Goal: Information Seeking & Learning: Learn about a topic

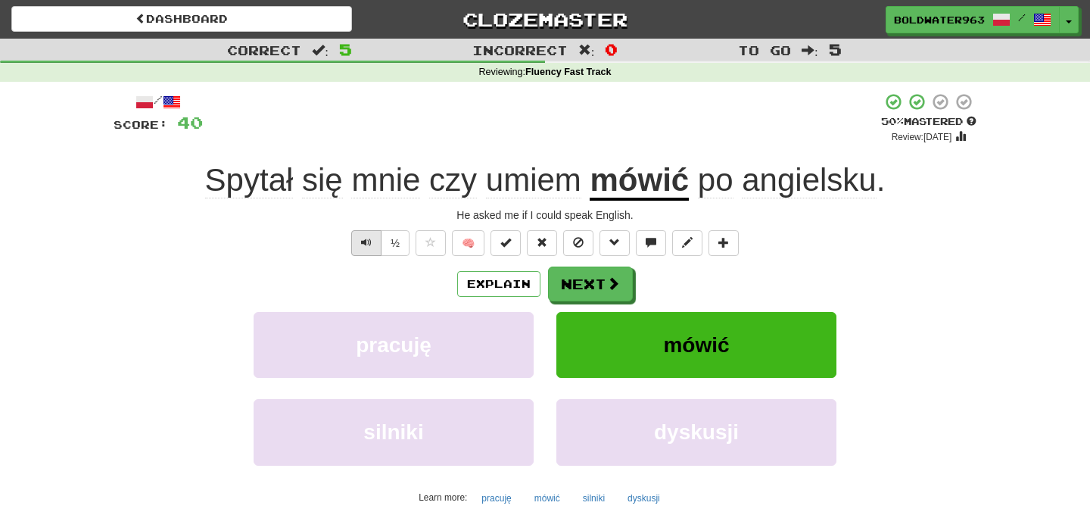
click at [372, 239] on span "Text-to-speech controls" at bounding box center [366, 242] width 11 height 11
click at [564, 289] on button "Next" at bounding box center [591, 284] width 85 height 35
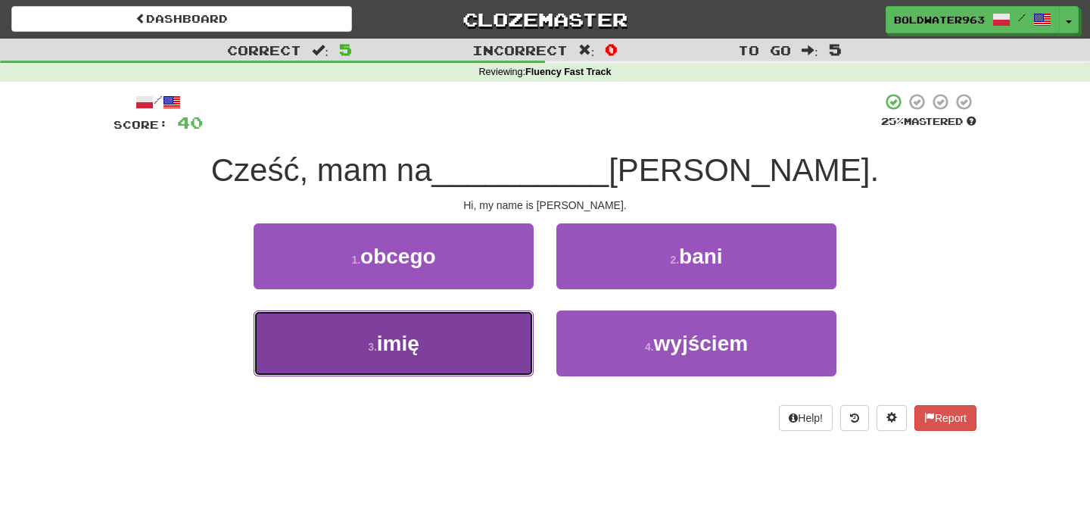
click at [430, 354] on button "3 . imię" at bounding box center [394, 343] width 280 height 66
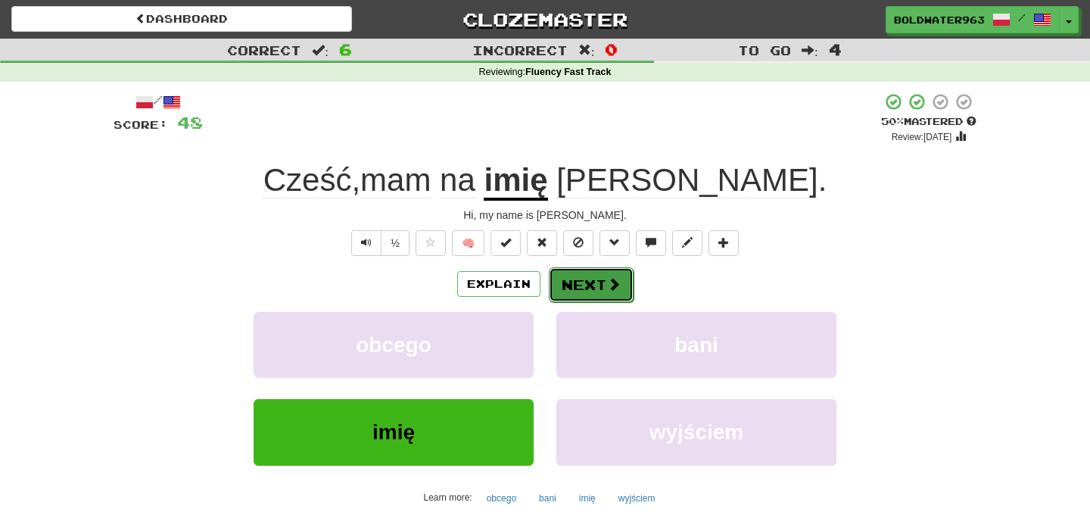
click at [582, 285] on button "Next" at bounding box center [591, 284] width 85 height 35
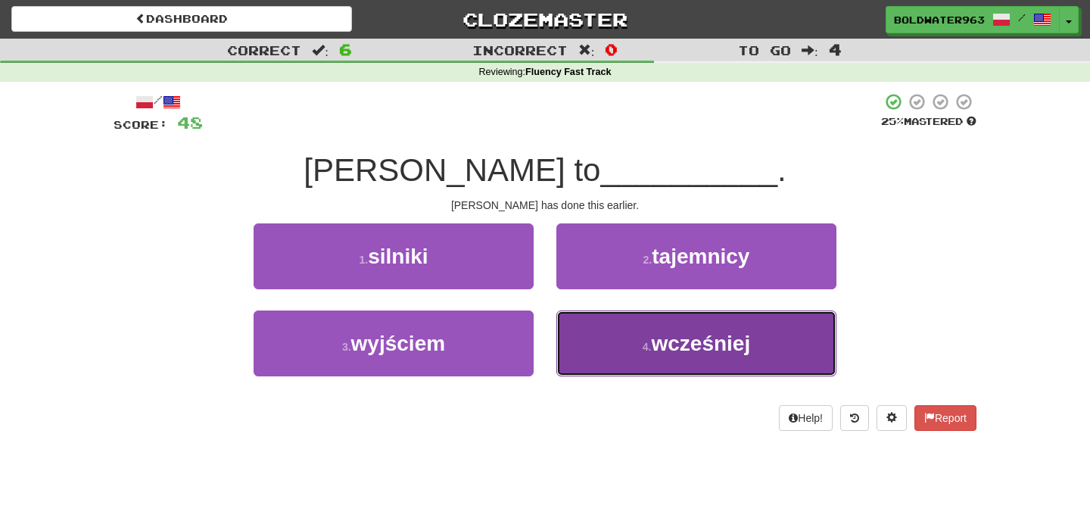
click at [657, 356] on button "4 . wcześniej" at bounding box center [697, 343] width 280 height 66
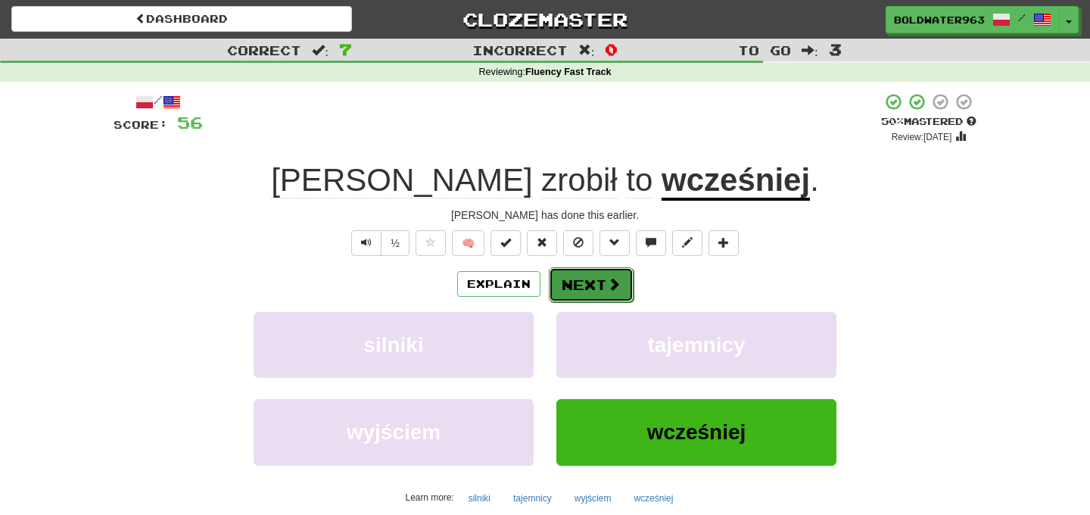
click at [597, 286] on button "Next" at bounding box center [591, 284] width 85 height 35
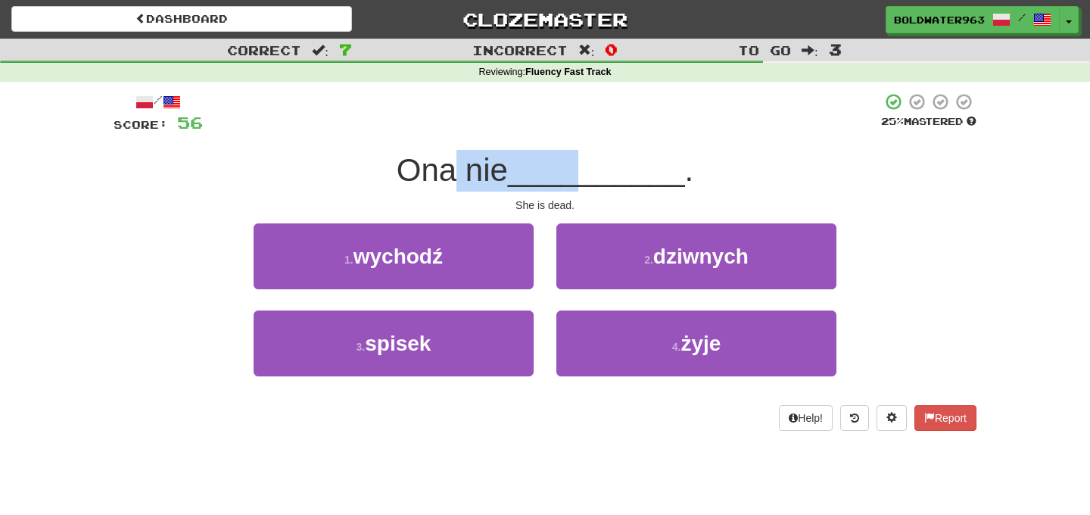
drag, startPoint x: 462, startPoint y: 164, endPoint x: 588, endPoint y: 165, distance: 126.5
click at [588, 165] on div "Ona nie __________ ." at bounding box center [545, 171] width 863 height 42
click at [588, 165] on span "__________" at bounding box center [596, 170] width 177 height 36
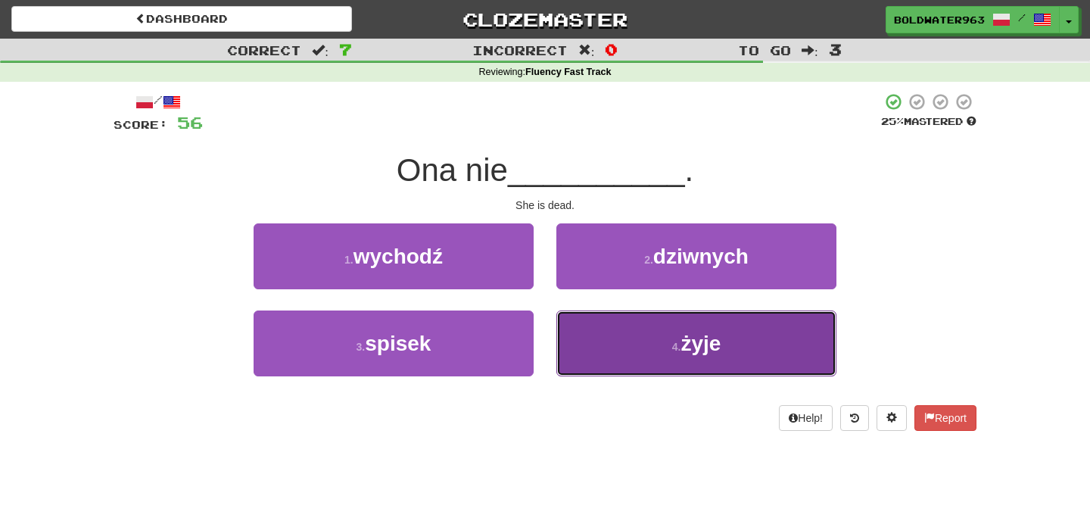
click at [716, 338] on span "żyje" at bounding box center [701, 343] width 40 height 23
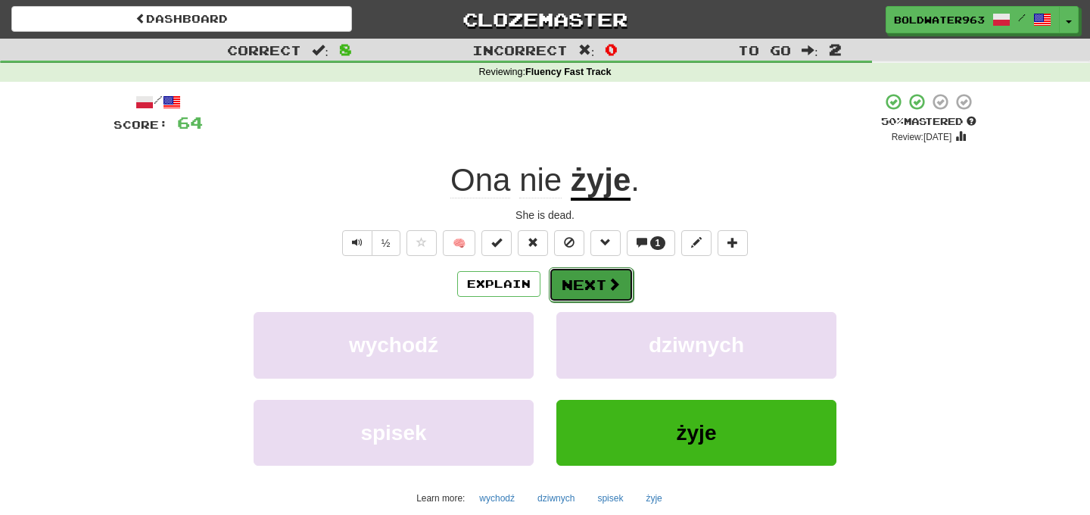
click at [599, 282] on button "Next" at bounding box center [591, 284] width 85 height 35
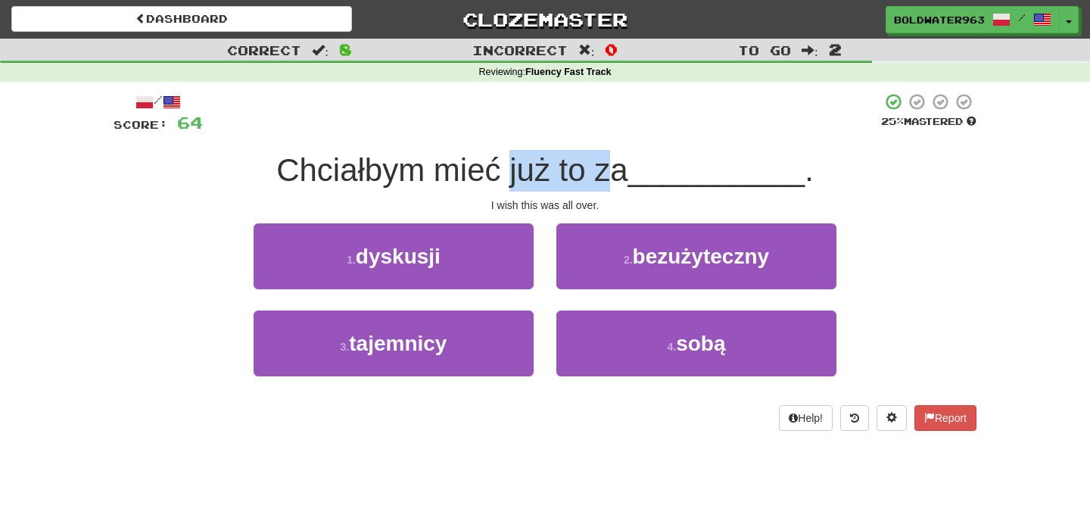
drag, startPoint x: 513, startPoint y: 176, endPoint x: 625, endPoint y: 180, distance: 112.2
click at [625, 180] on span "Chciałbym mieć już to za" at bounding box center [451, 170] width 351 height 36
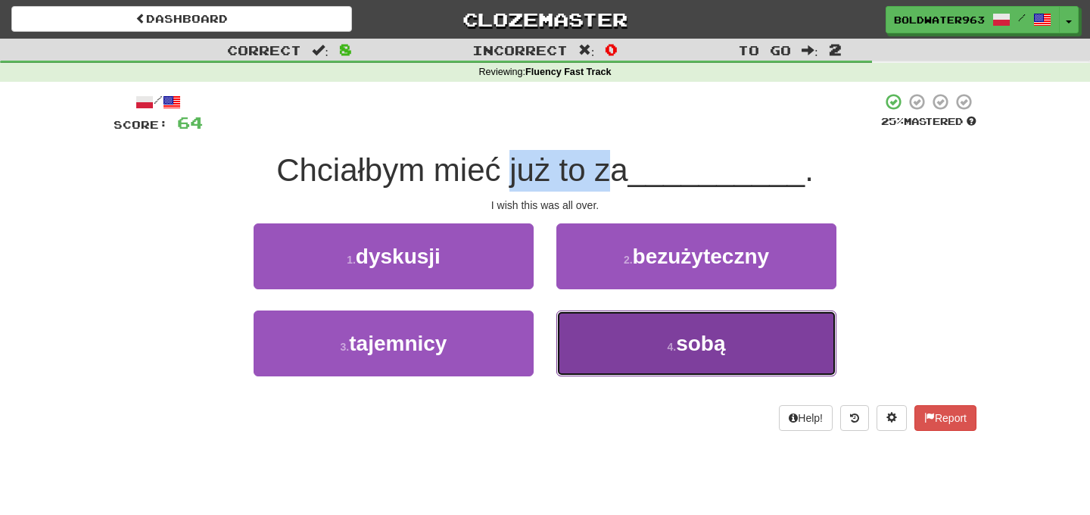
click at [630, 334] on button "4 . sobą" at bounding box center [697, 343] width 280 height 66
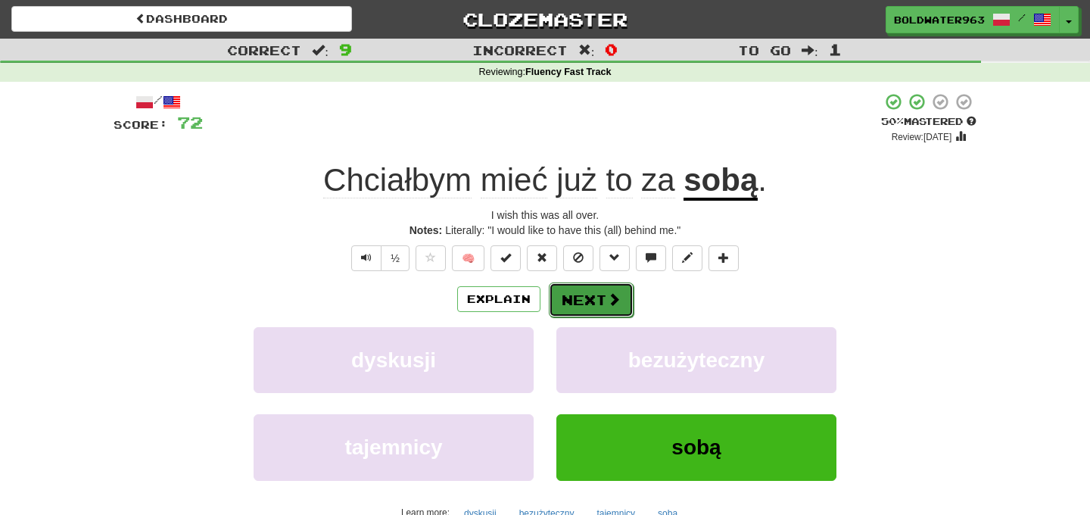
click at [616, 299] on span at bounding box center [614, 299] width 14 height 14
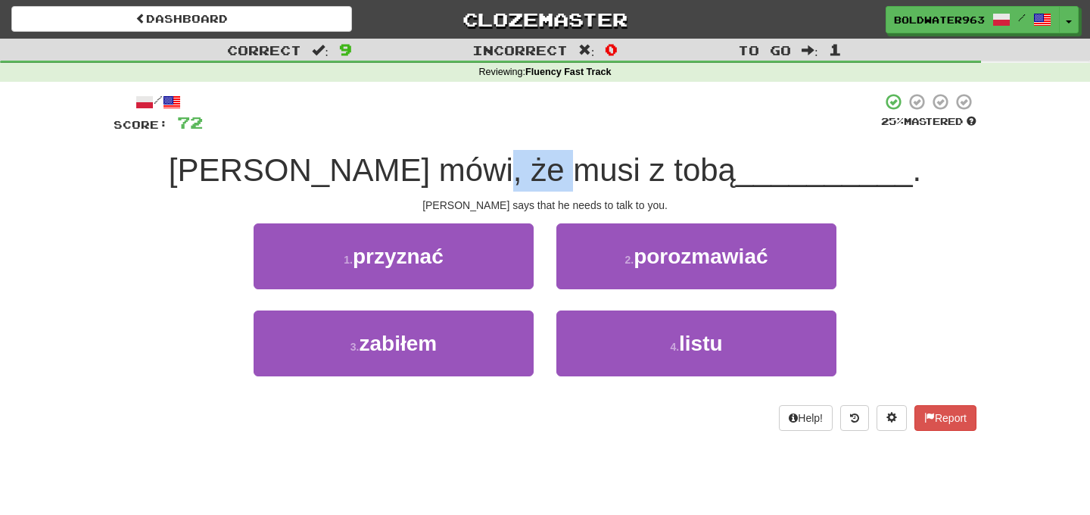
drag, startPoint x: 555, startPoint y: 178, endPoint x: 619, endPoint y: 178, distance: 64.4
click at [619, 178] on span "Tom mówi, że musi z tobą" at bounding box center [452, 170] width 567 height 36
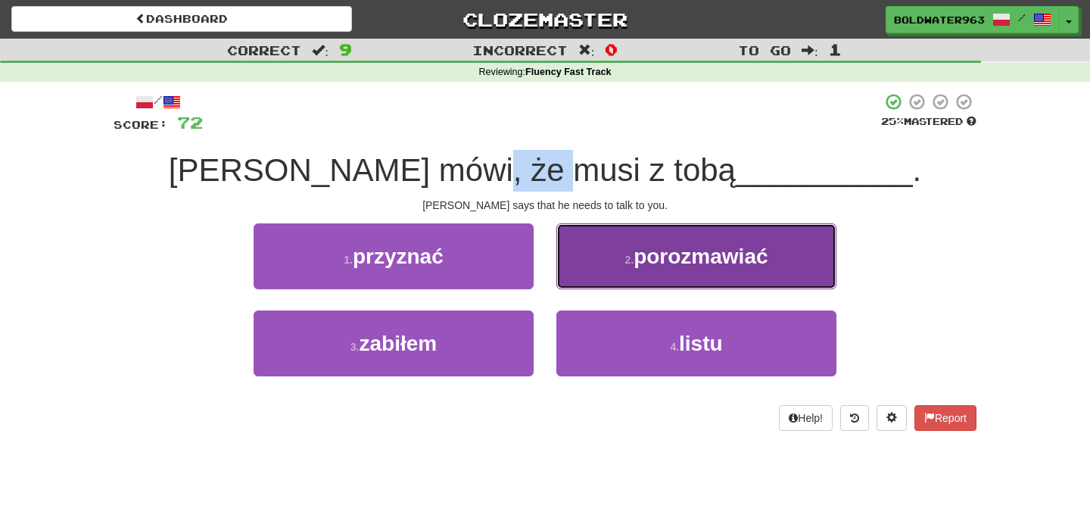
click at [666, 270] on button "2 . porozmawiać" at bounding box center [697, 256] width 280 height 66
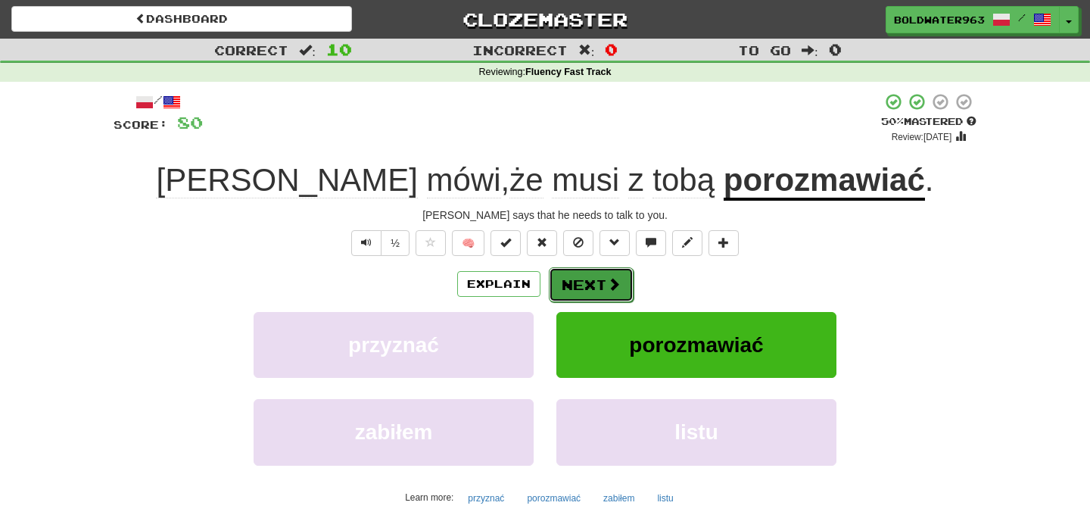
click at [603, 273] on button "Next" at bounding box center [591, 284] width 85 height 35
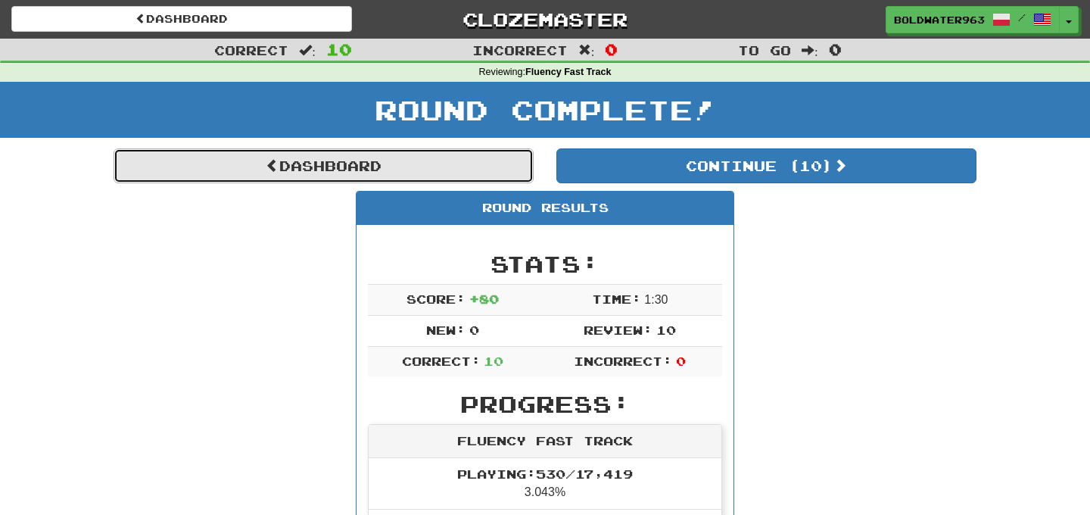
click at [468, 173] on link "Dashboard" at bounding box center [324, 165] width 420 height 35
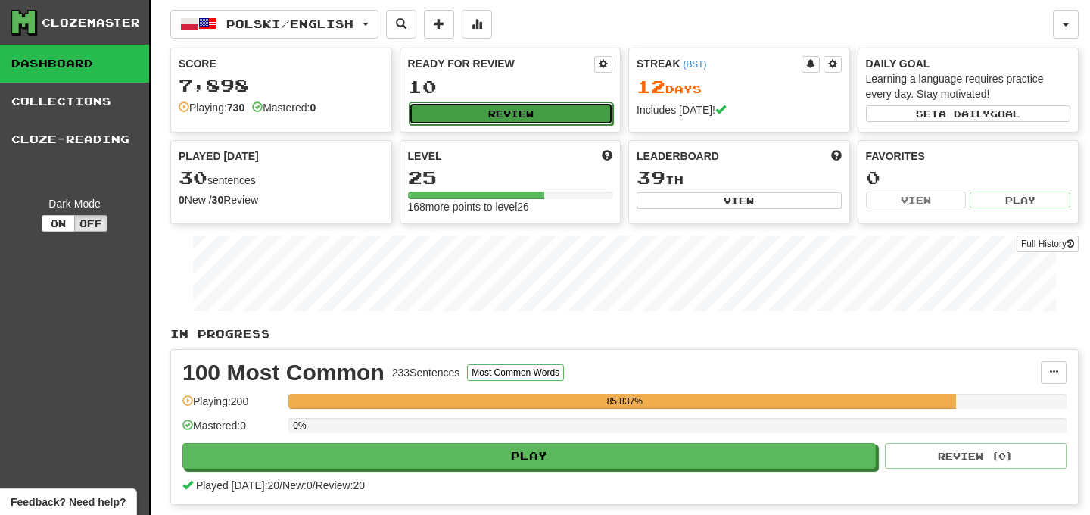
click at [494, 116] on button "Review" at bounding box center [511, 113] width 205 height 23
select select "**"
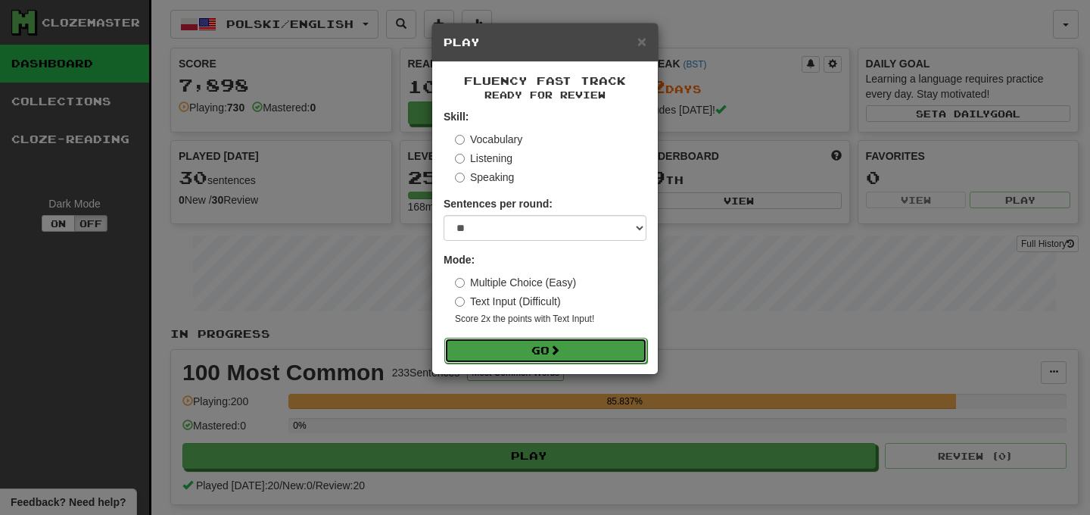
click at [527, 354] on button "Go" at bounding box center [545, 351] width 203 height 26
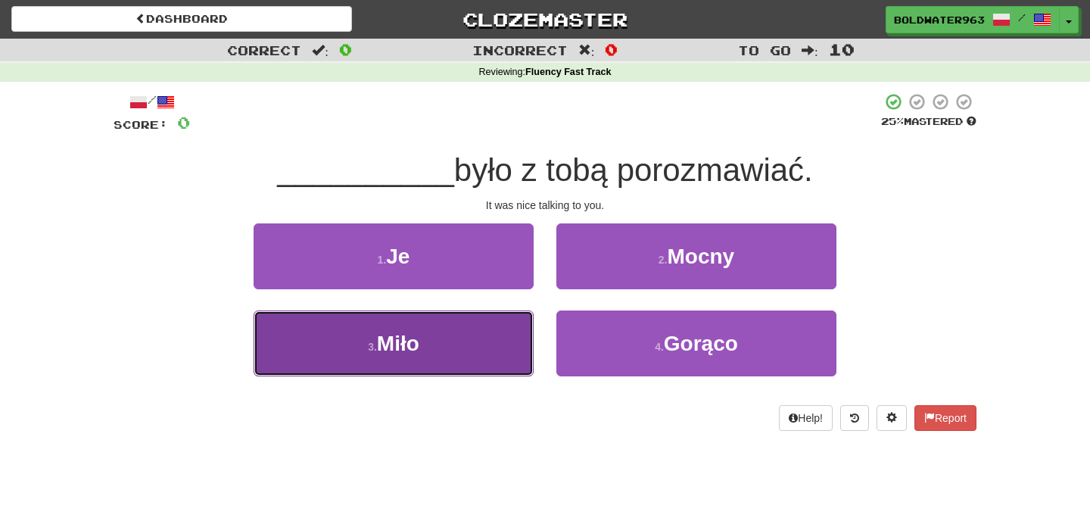
click at [457, 335] on button "3 . Miło" at bounding box center [394, 343] width 280 height 66
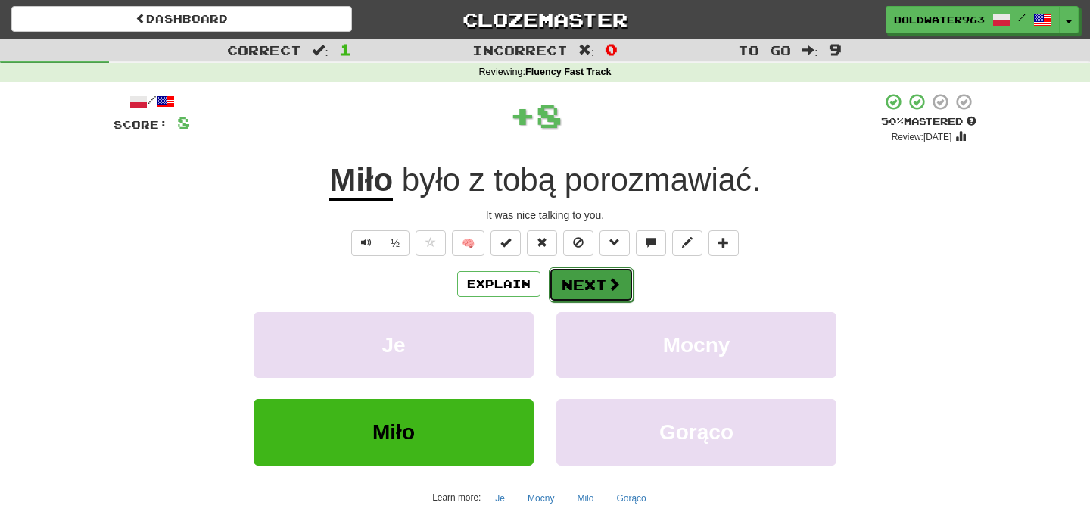
click at [588, 289] on button "Next" at bounding box center [591, 284] width 85 height 35
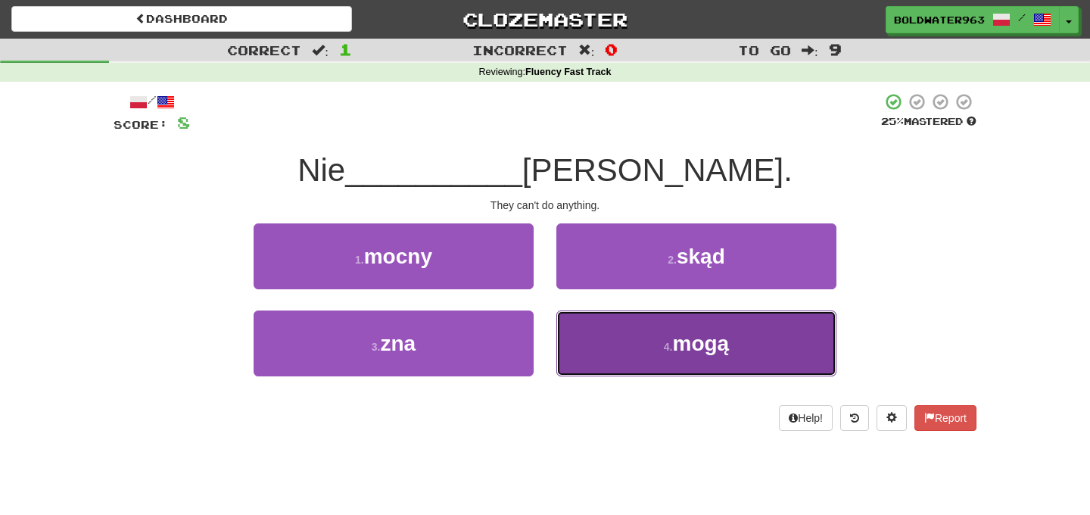
click at [646, 342] on button "4 . mogą" at bounding box center [697, 343] width 280 height 66
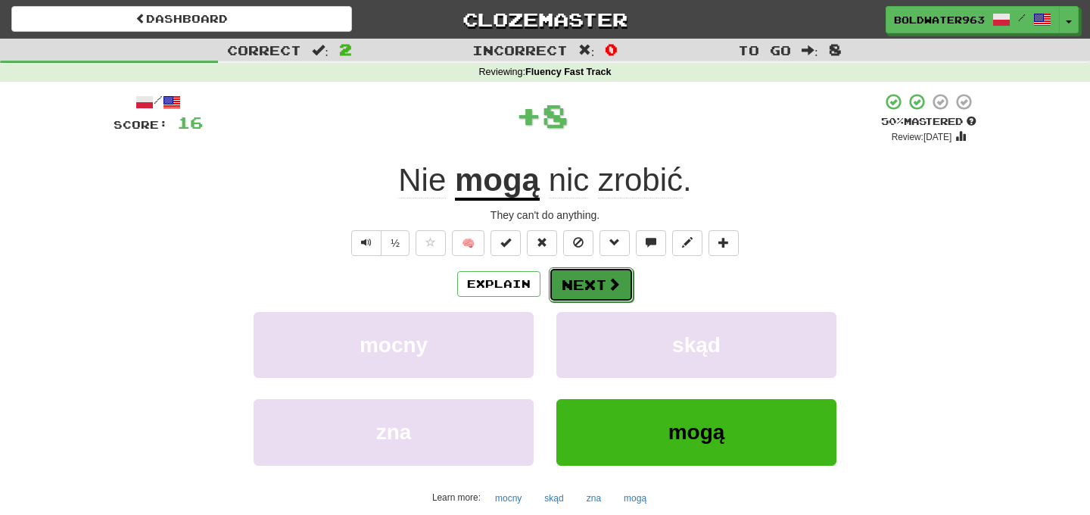
click at [588, 287] on button "Next" at bounding box center [591, 284] width 85 height 35
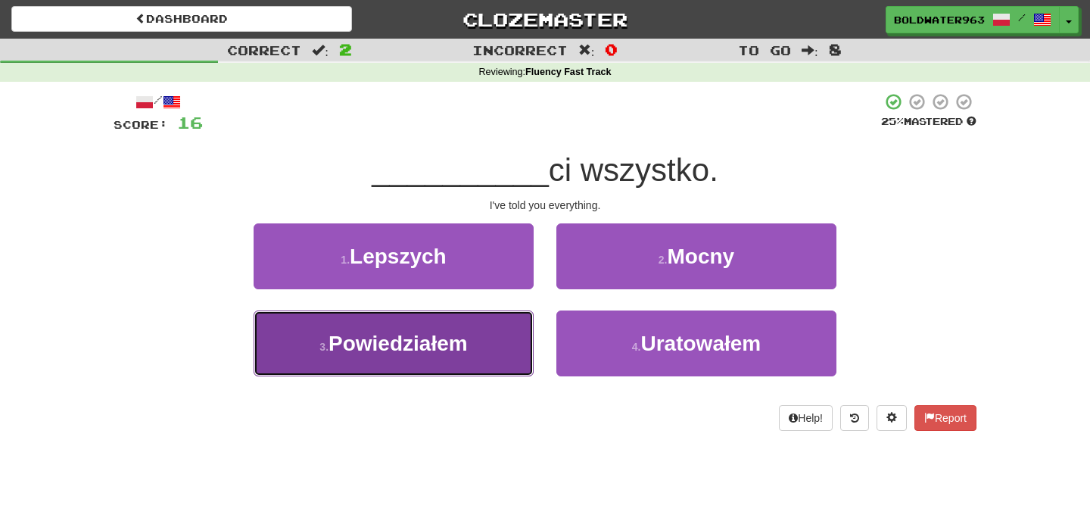
click at [478, 337] on button "3 . Powiedziałem" at bounding box center [394, 343] width 280 height 66
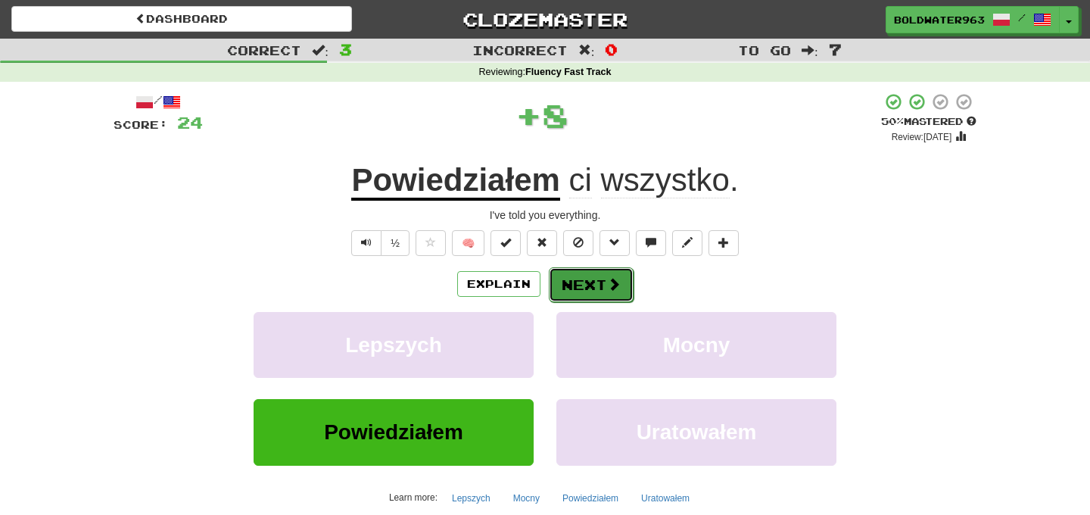
click at [592, 283] on button "Next" at bounding box center [591, 284] width 85 height 35
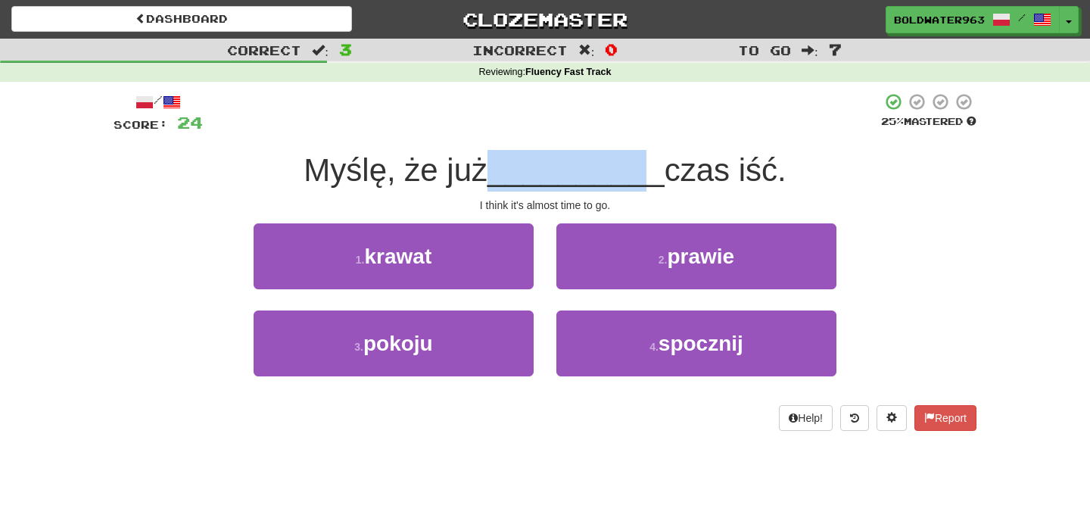
drag, startPoint x: 494, startPoint y: 176, endPoint x: 641, endPoint y: 178, distance: 146.9
click at [641, 178] on div "Myślę, że już __________ czas iść." at bounding box center [545, 171] width 863 height 42
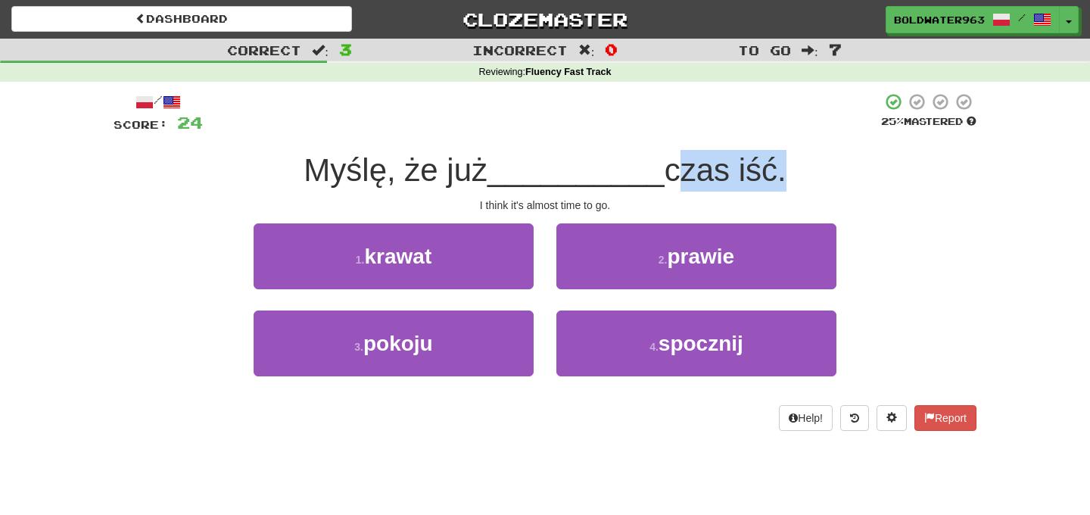
drag, startPoint x: 662, startPoint y: 170, endPoint x: 770, endPoint y: 164, distance: 108.5
click at [770, 164] on span "czas iść." at bounding box center [726, 170] width 122 height 36
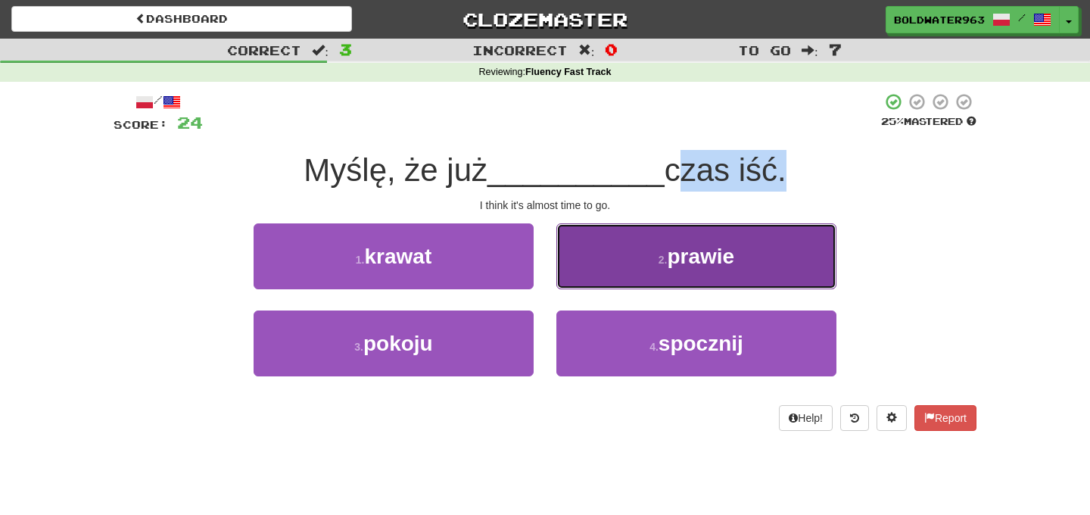
click at [626, 251] on button "2 . prawie" at bounding box center [697, 256] width 280 height 66
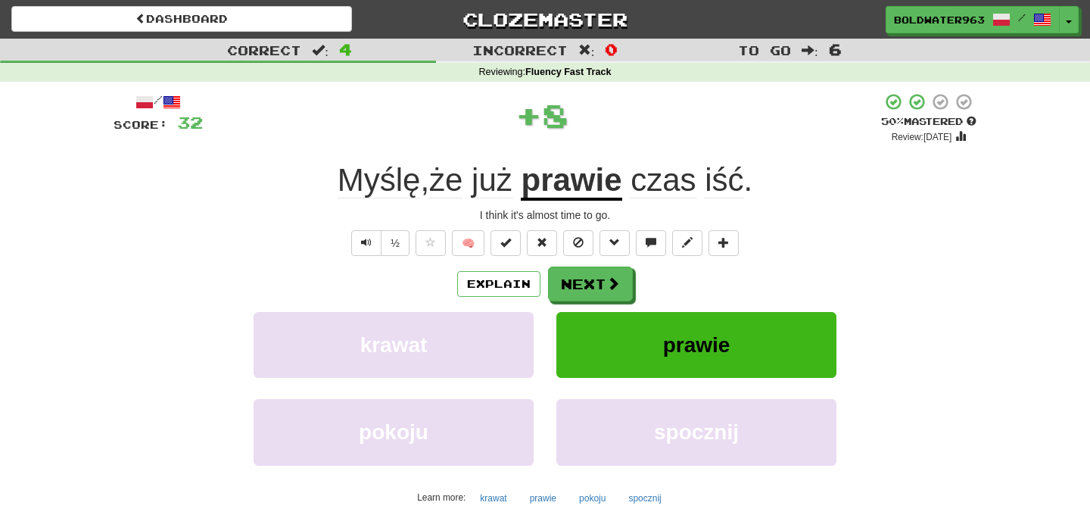
click at [569, 186] on u "prawie" at bounding box center [571, 181] width 101 height 39
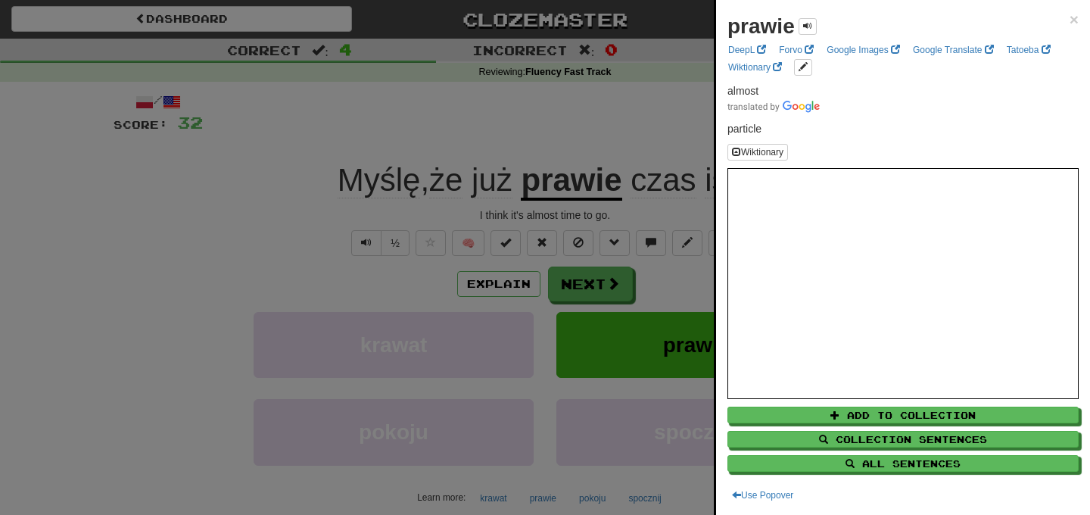
click at [766, 28] on strong "prawie" at bounding box center [761, 25] width 67 height 23
copy strong "prawie"
click at [551, 124] on div at bounding box center [545, 257] width 1090 height 515
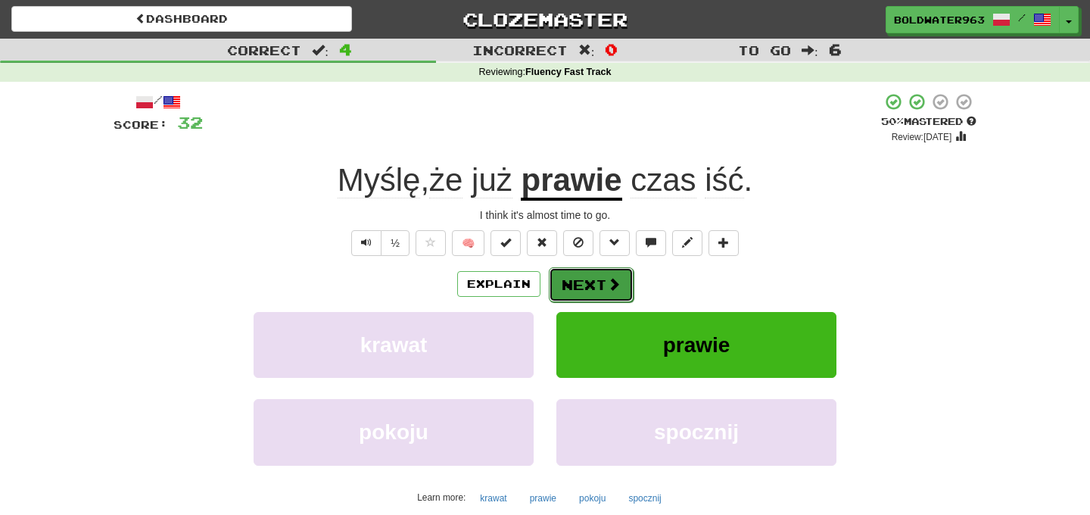
click at [594, 285] on button "Next" at bounding box center [591, 284] width 85 height 35
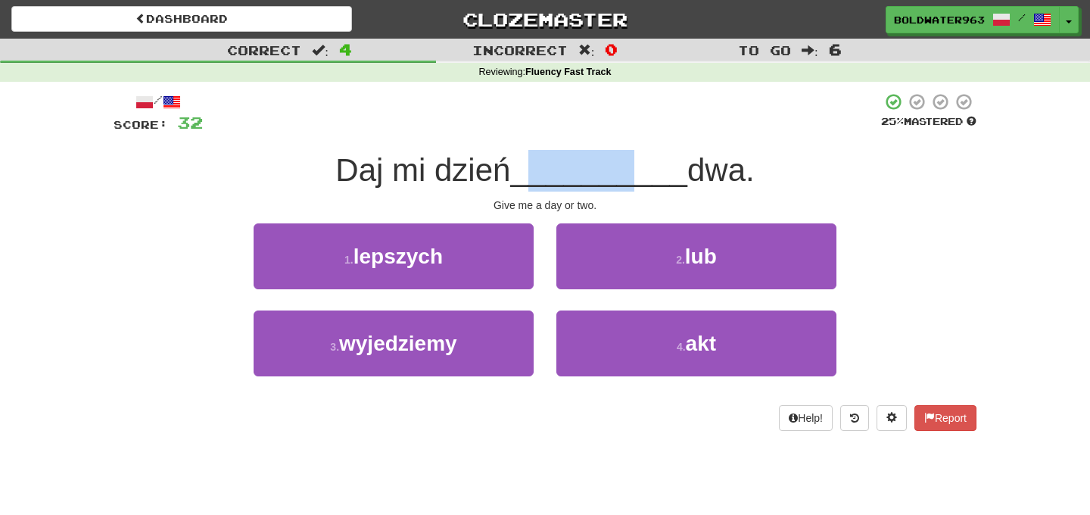
drag, startPoint x: 528, startPoint y: 171, endPoint x: 625, endPoint y: 171, distance: 97.7
click at [625, 171] on span "__________" at bounding box center [598, 170] width 177 height 36
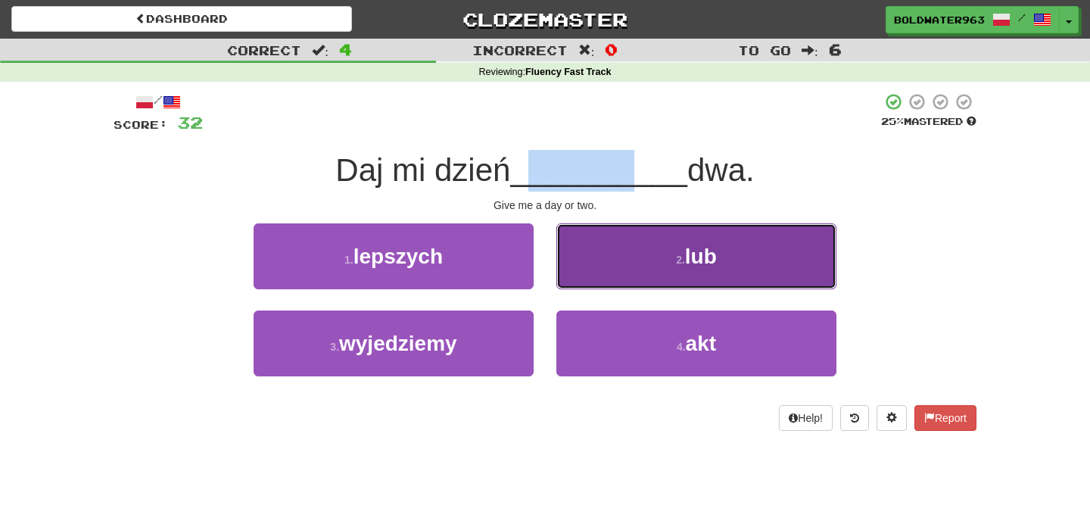
click at [643, 250] on button "2 . lub" at bounding box center [697, 256] width 280 height 66
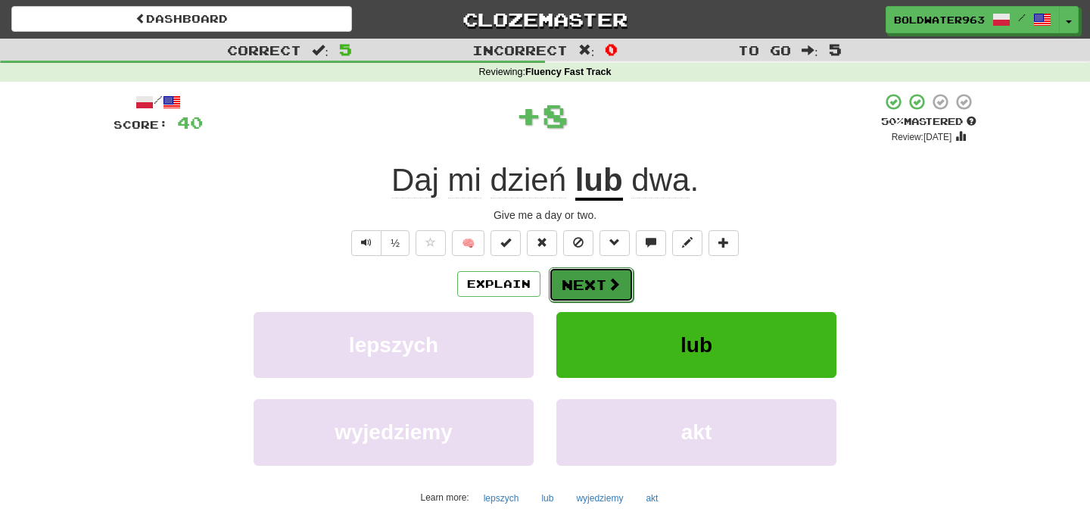
click at [588, 277] on button "Next" at bounding box center [591, 284] width 85 height 35
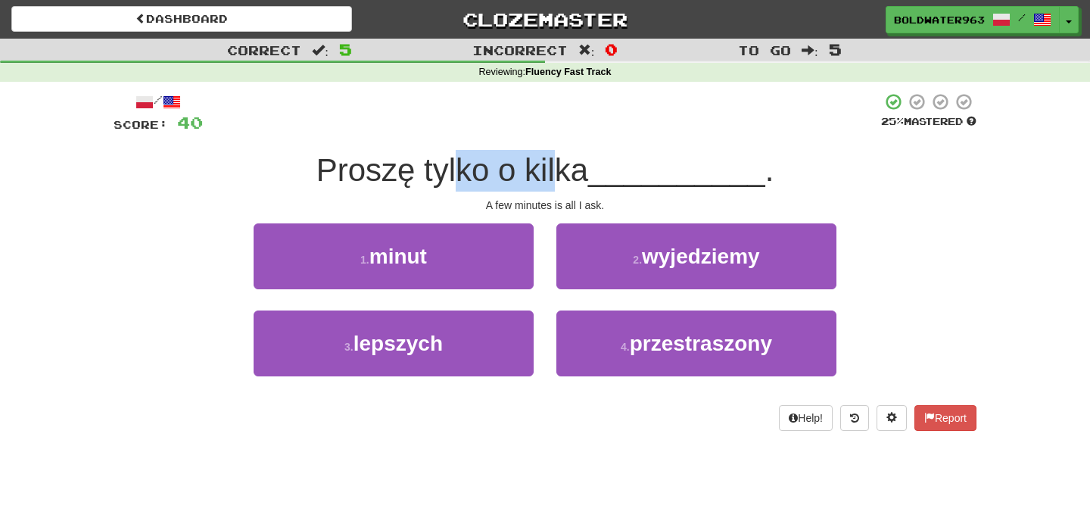
drag, startPoint x: 463, startPoint y: 176, endPoint x: 563, endPoint y: 174, distance: 100.0
click at [563, 174] on span "Proszę tylko o kilka" at bounding box center [453, 170] width 272 height 36
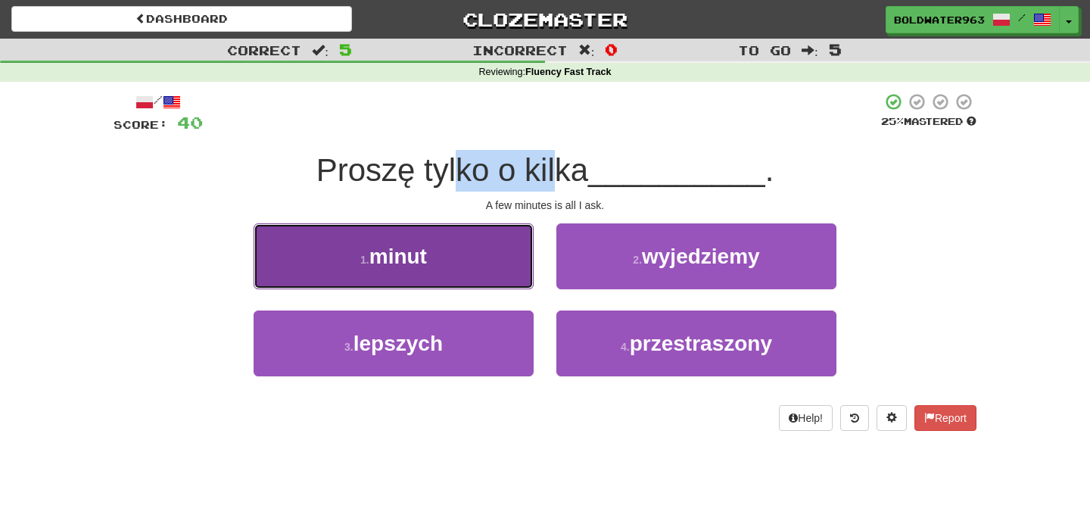
click at [465, 260] on button "1 . minut" at bounding box center [394, 256] width 280 height 66
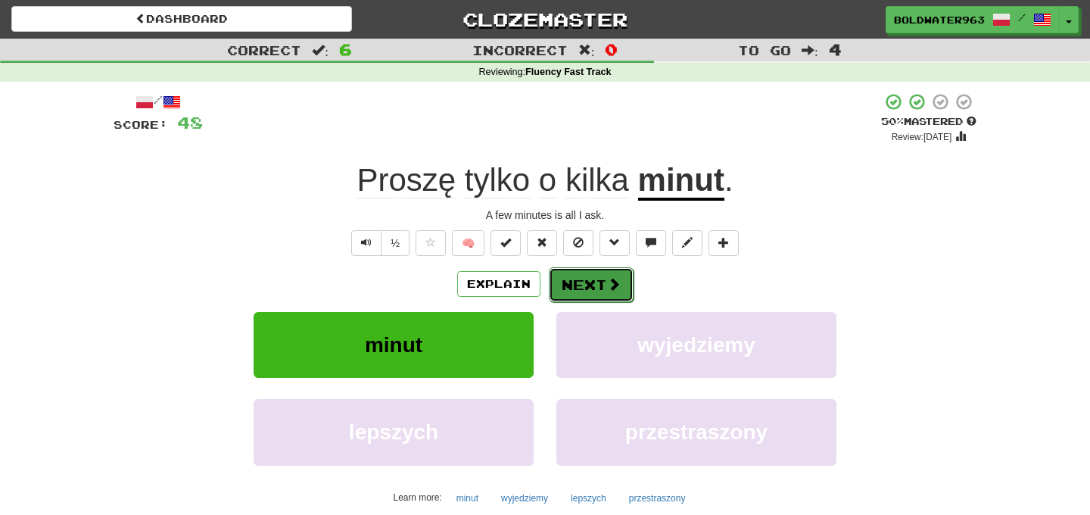
click at [604, 286] on button "Next" at bounding box center [591, 284] width 85 height 35
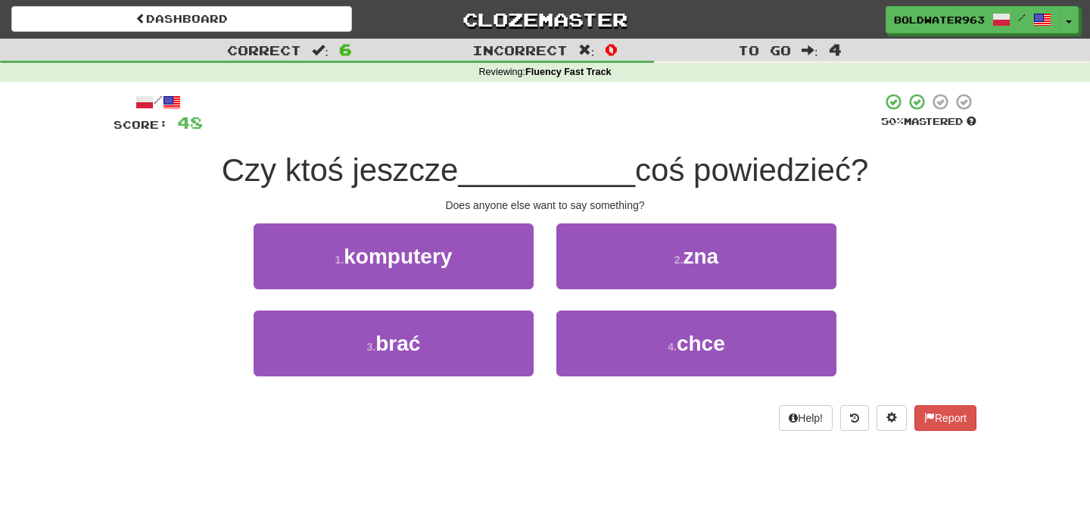
drag, startPoint x: 348, startPoint y: 173, endPoint x: 460, endPoint y: 162, distance: 112.6
click at [459, 162] on span "Czy ktoś jeszcze" at bounding box center [340, 170] width 237 height 36
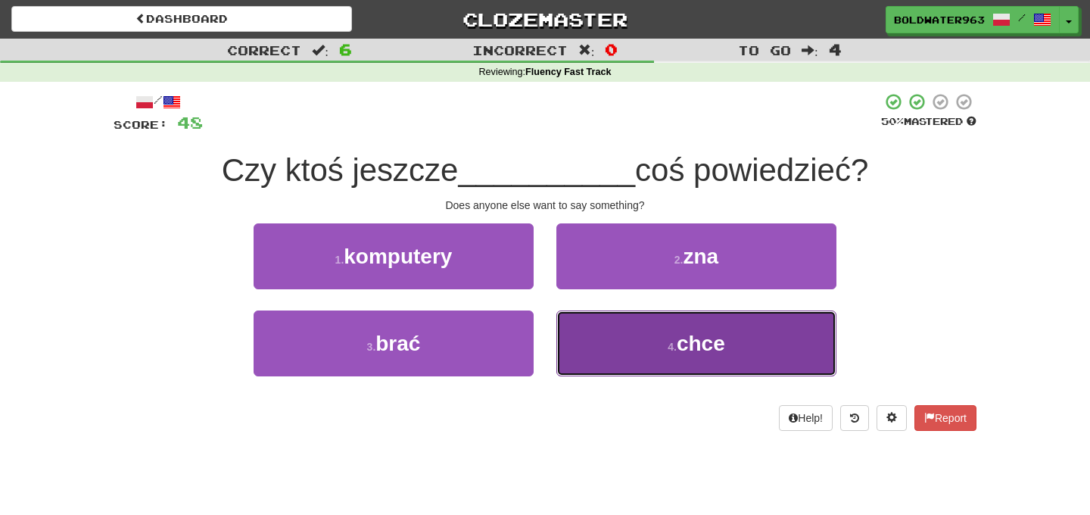
click at [643, 337] on button "4 . chce" at bounding box center [697, 343] width 280 height 66
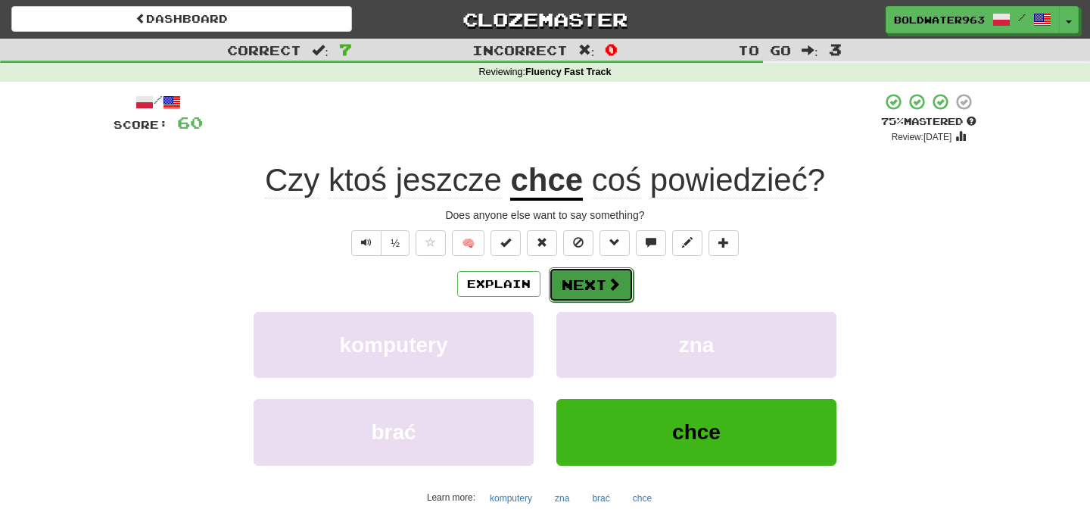
click at [601, 285] on button "Next" at bounding box center [591, 284] width 85 height 35
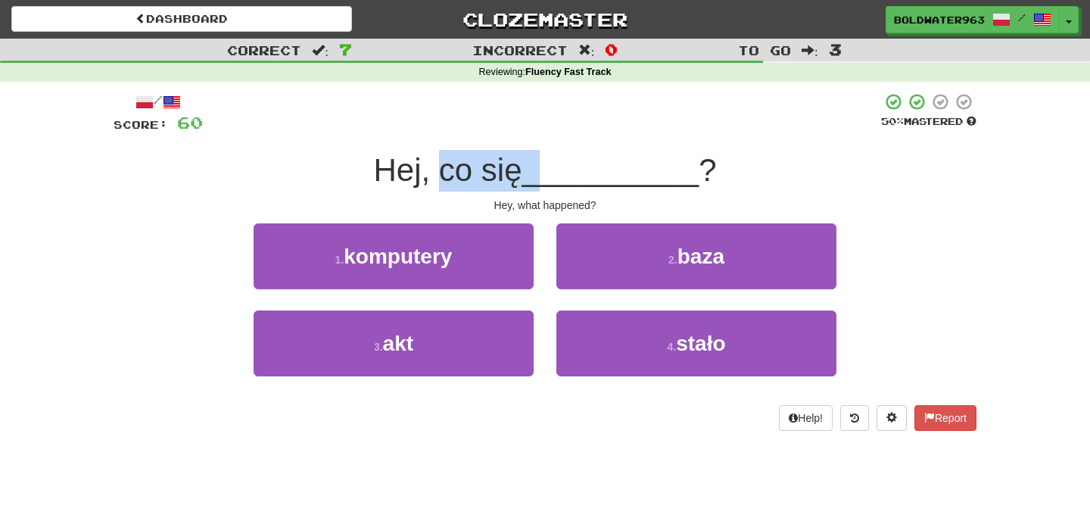
drag, startPoint x: 447, startPoint y: 170, endPoint x: 547, endPoint y: 170, distance: 100.0
click at [547, 170] on div "Hej, co się __________ ?" at bounding box center [545, 171] width 863 height 42
click at [547, 170] on span "__________" at bounding box center [610, 170] width 177 height 36
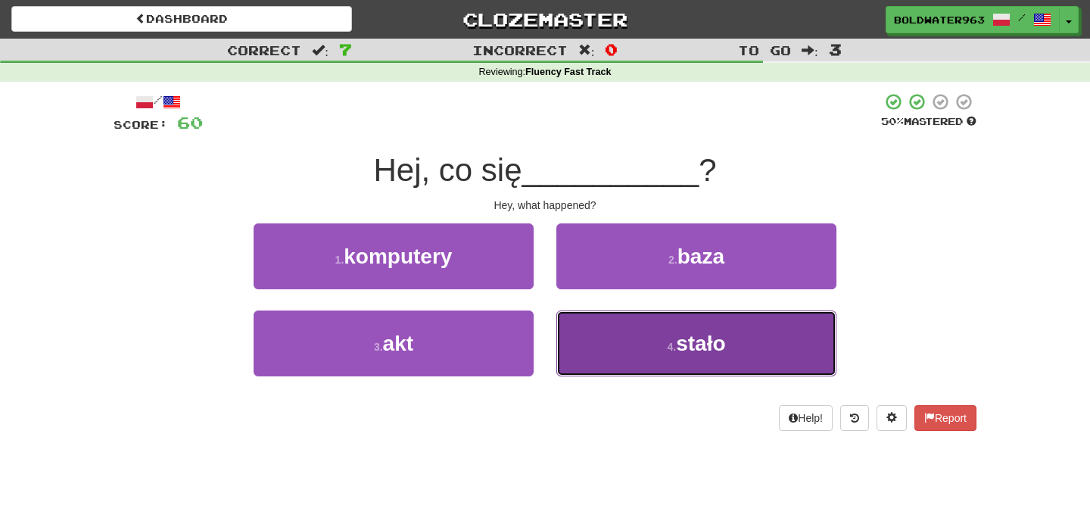
click at [679, 348] on span "stało" at bounding box center [700, 343] width 49 height 23
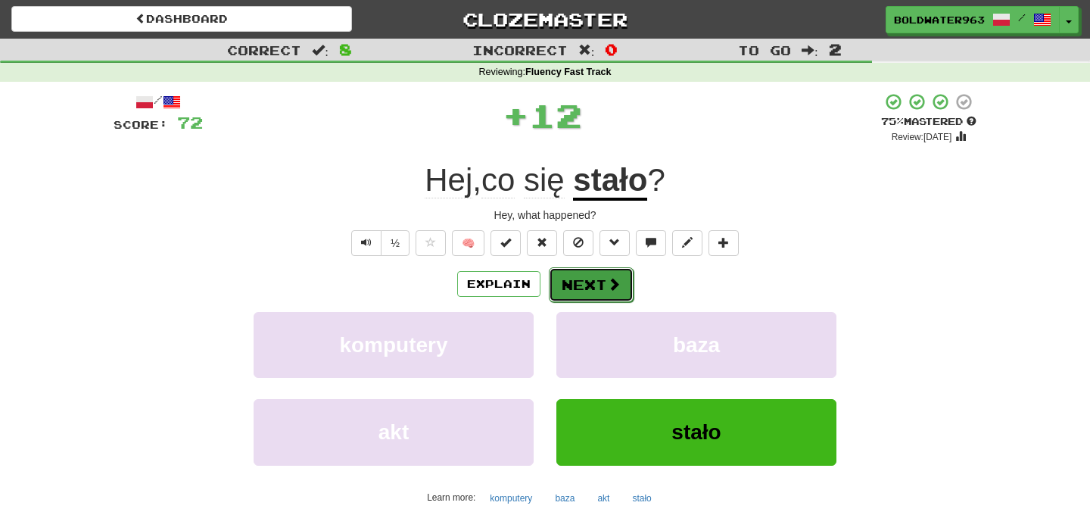
click at [597, 281] on button "Next" at bounding box center [591, 284] width 85 height 35
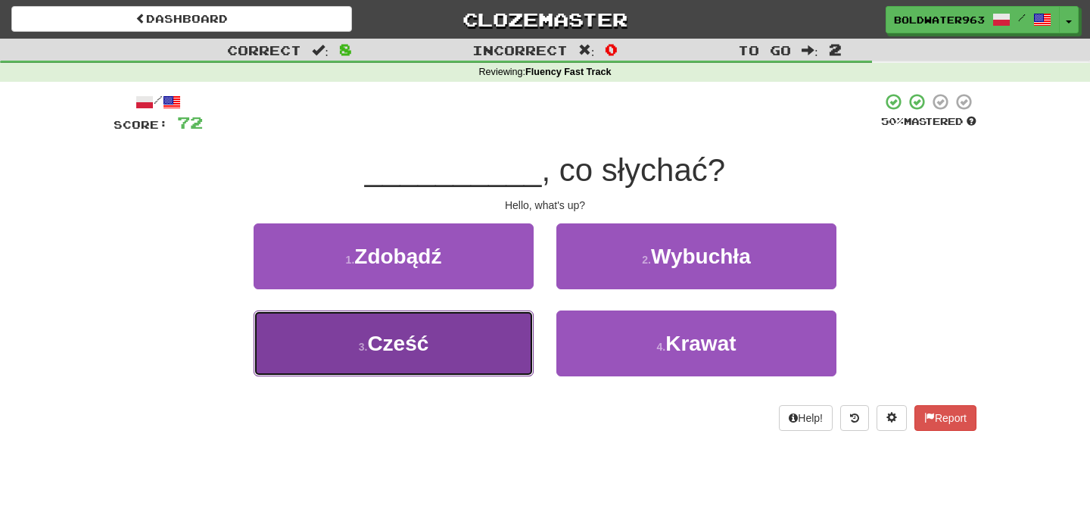
click at [494, 348] on button "3 . Cześć" at bounding box center [394, 343] width 280 height 66
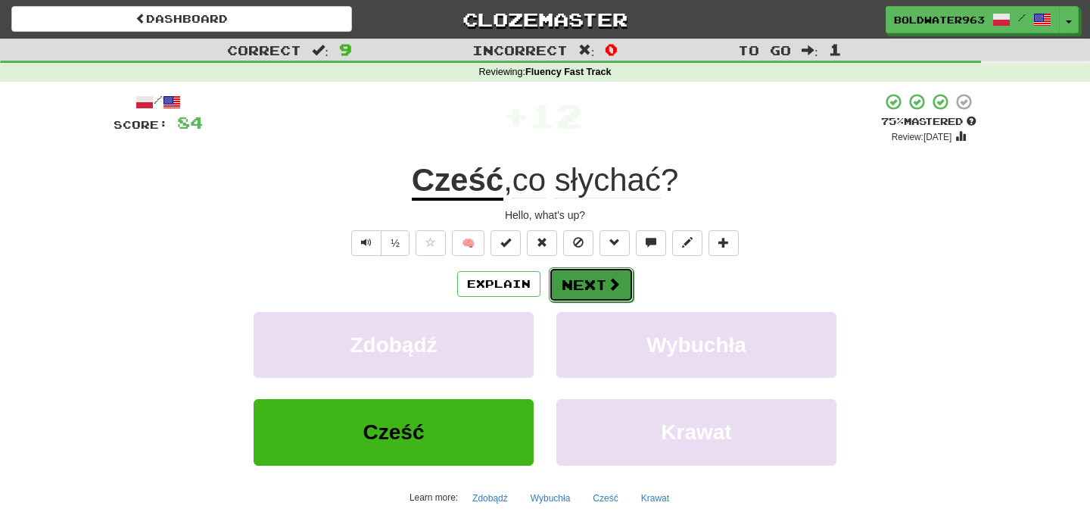
click at [602, 284] on button "Next" at bounding box center [591, 284] width 85 height 35
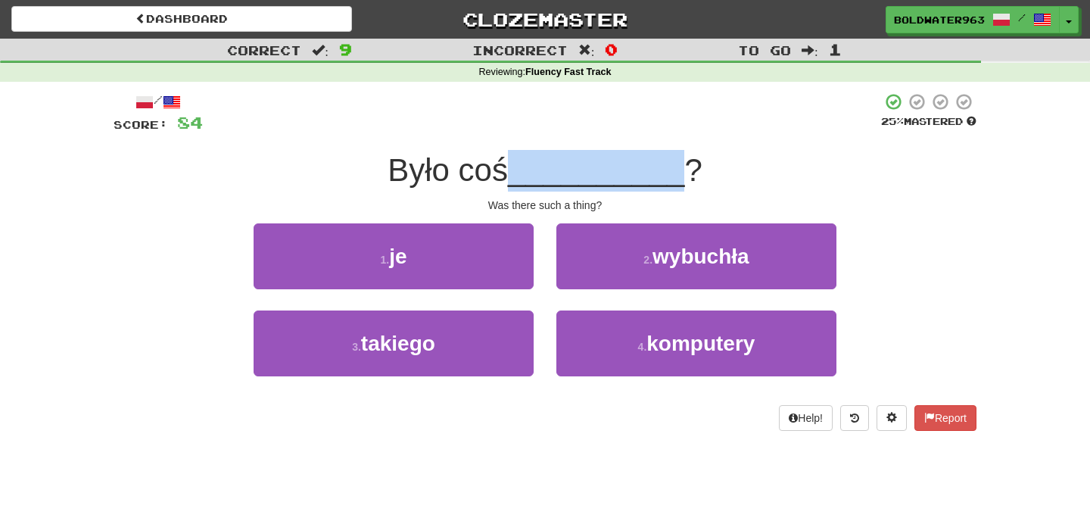
drag, startPoint x: 523, startPoint y: 176, endPoint x: 682, endPoint y: 176, distance: 158.3
click at [682, 176] on div "Było coś __________ ?" at bounding box center [545, 171] width 863 height 42
click at [685, 176] on span "?" at bounding box center [693, 170] width 17 height 36
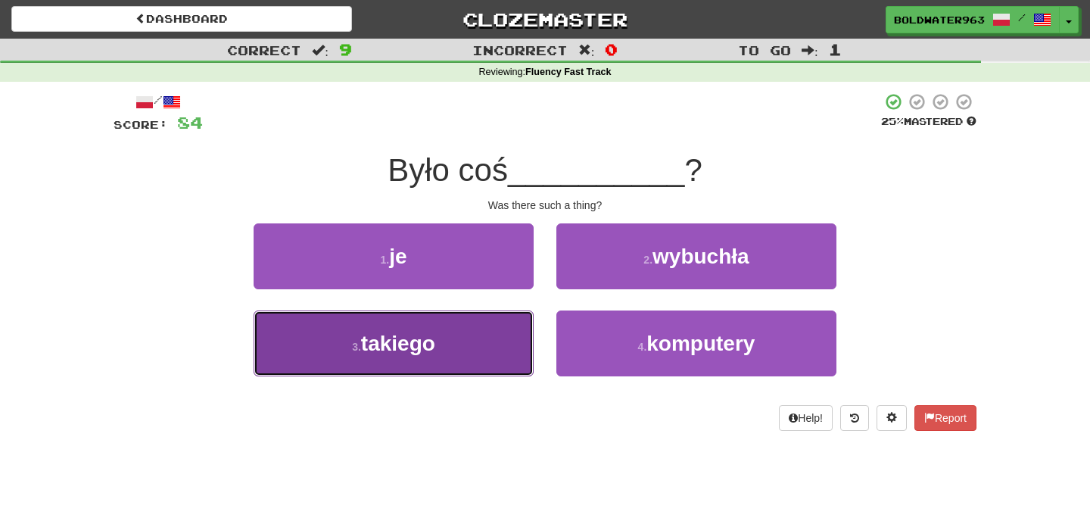
click at [443, 342] on button "3 . takiego" at bounding box center [394, 343] width 280 height 66
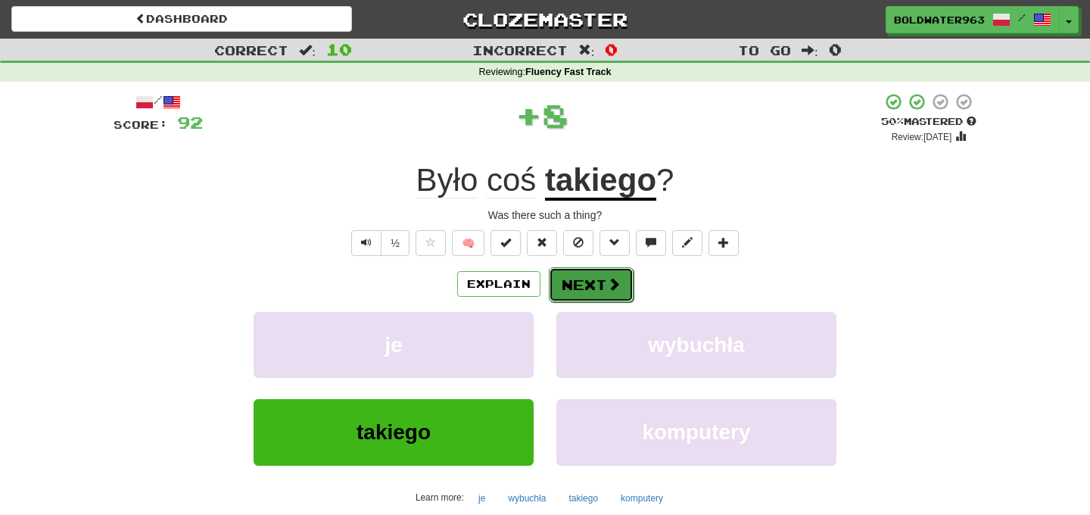
click at [595, 288] on button "Next" at bounding box center [591, 284] width 85 height 35
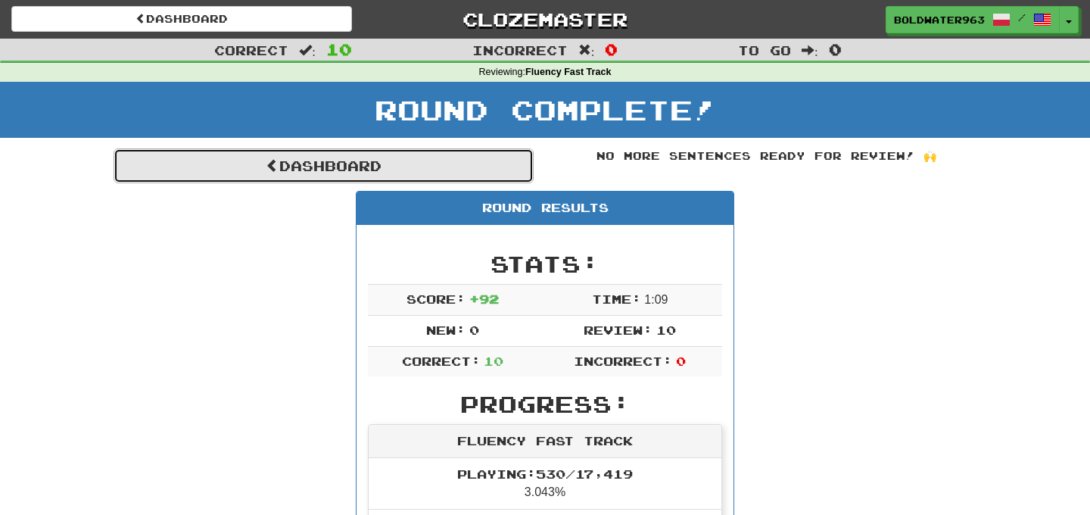
click at [498, 161] on link "Dashboard" at bounding box center [324, 165] width 420 height 35
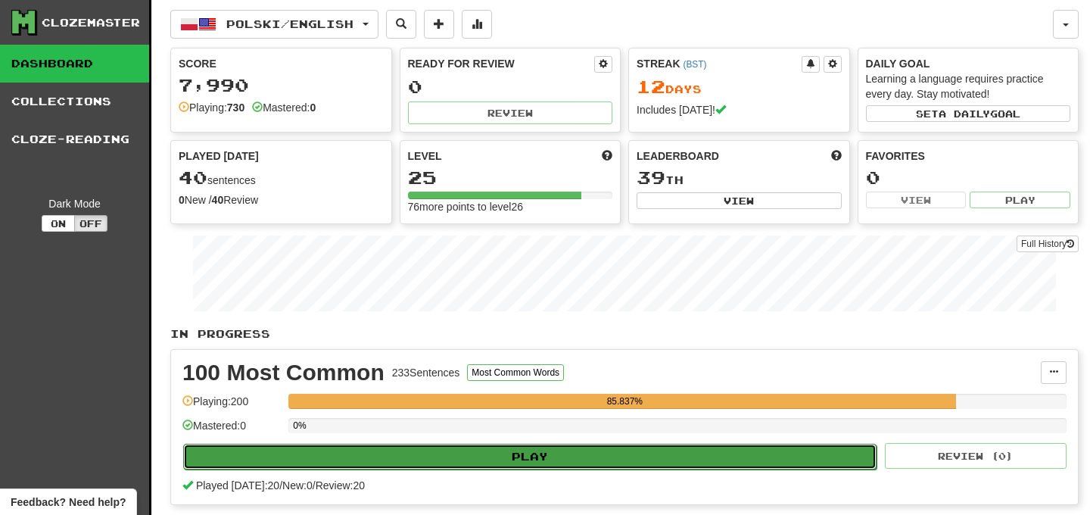
click at [594, 453] on button "Play" at bounding box center [530, 457] width 694 height 26
select select "**"
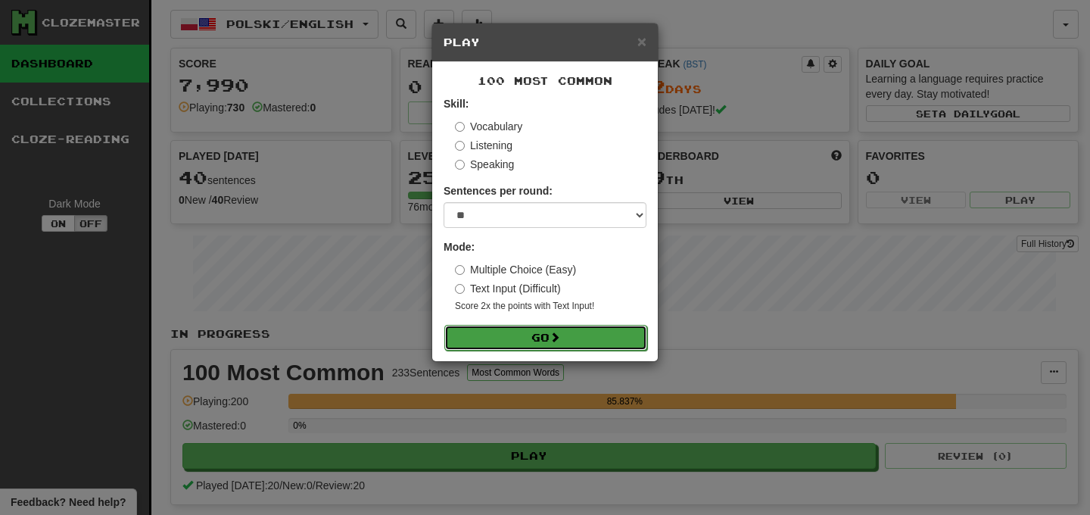
click at [548, 338] on button "Go" at bounding box center [545, 338] width 203 height 26
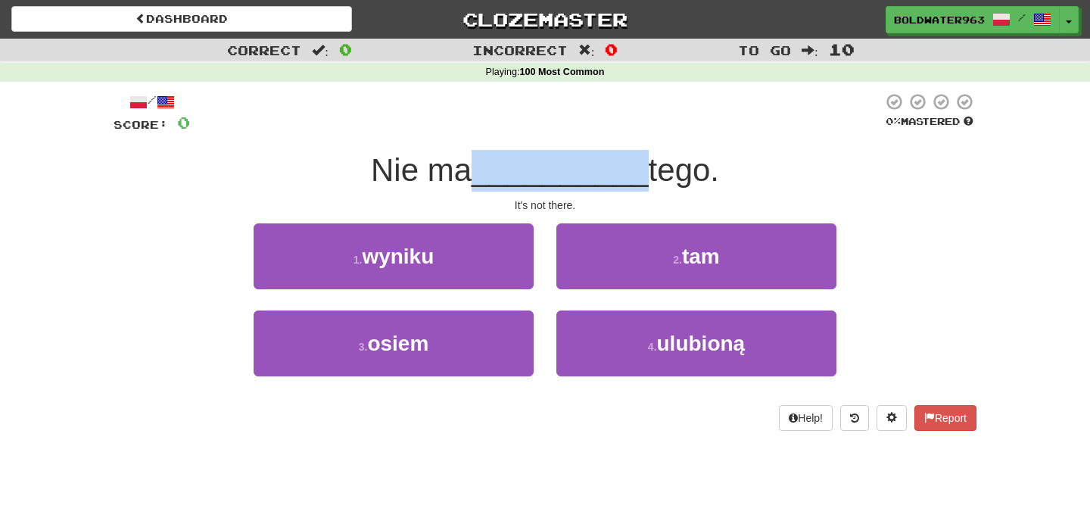
drag, startPoint x: 476, startPoint y: 172, endPoint x: 639, endPoint y: 177, distance: 162.9
click at [639, 177] on div "Nie ma __________ tego." at bounding box center [545, 171] width 863 height 42
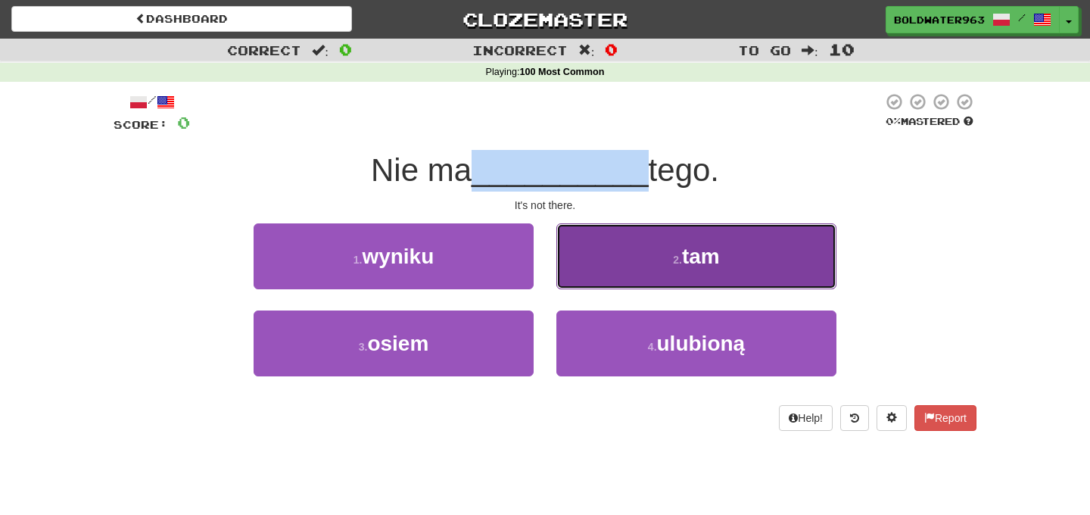
click at [650, 250] on button "2 . tam" at bounding box center [697, 256] width 280 height 66
